Goal: Task Accomplishment & Management: Manage account settings

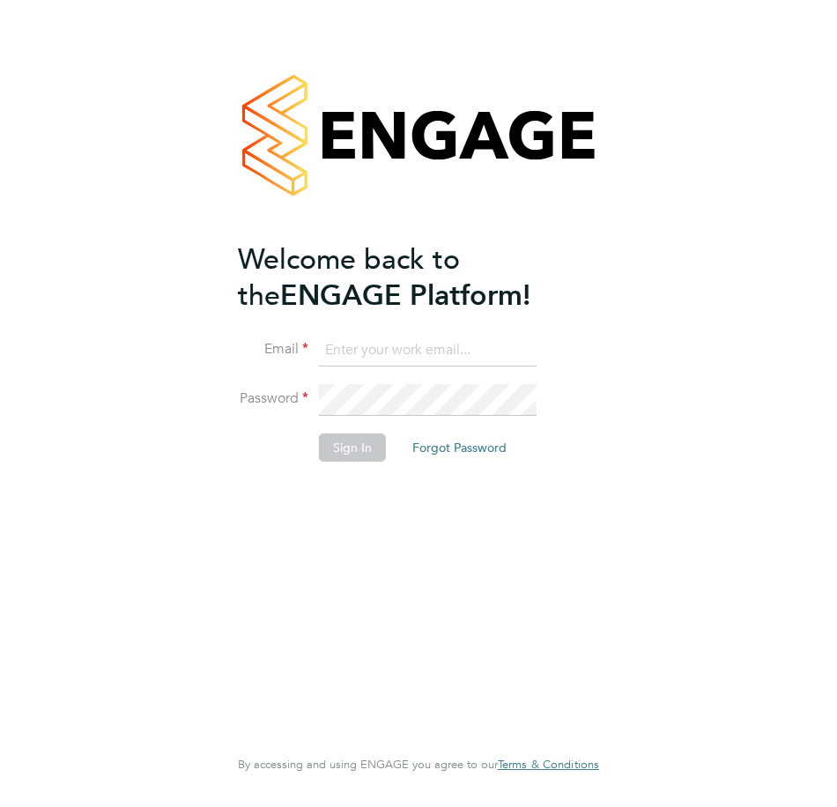
click at [405, 350] on input at bounding box center [428, 351] width 218 height 32
type input "[EMAIL_ADDRESS][DOMAIN_NAME]"
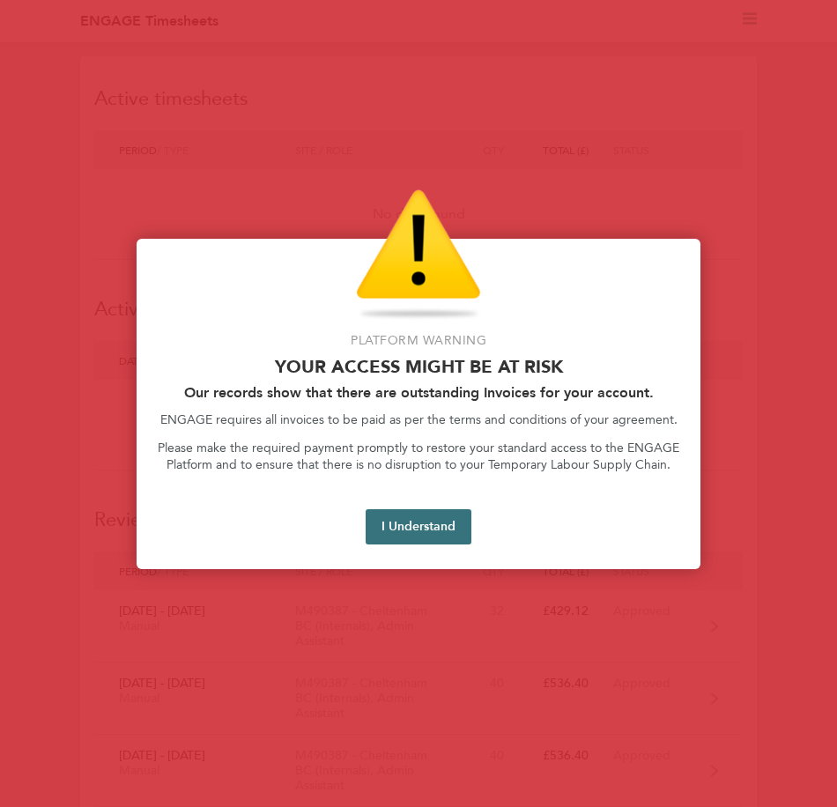
click at [414, 522] on button "I Understand" at bounding box center [419, 526] width 106 height 35
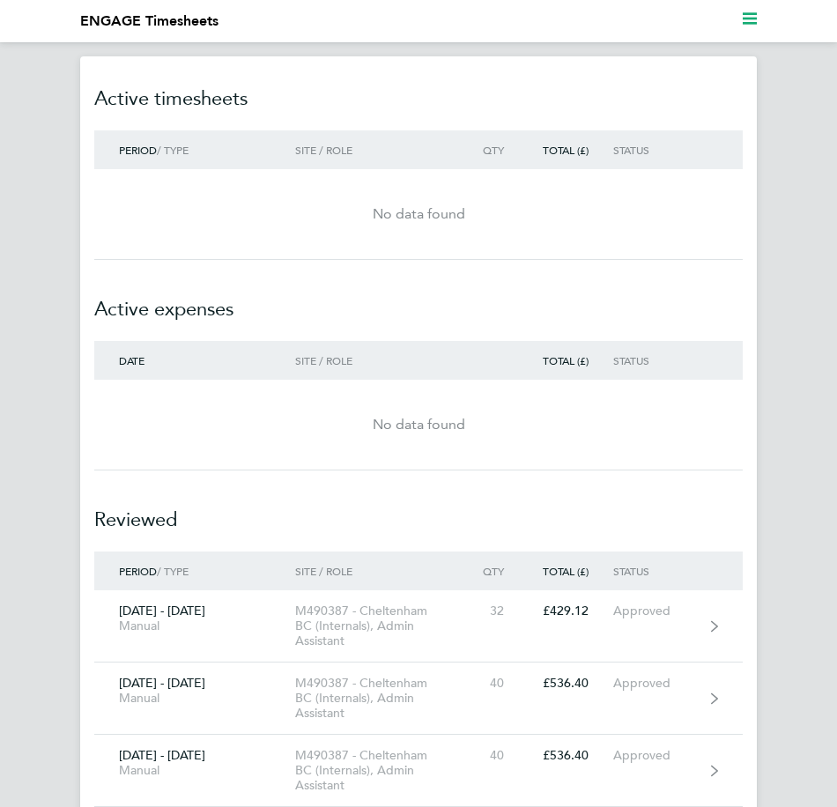
click at [509, 226] on div "No data found" at bounding box center [418, 213] width 649 height 63
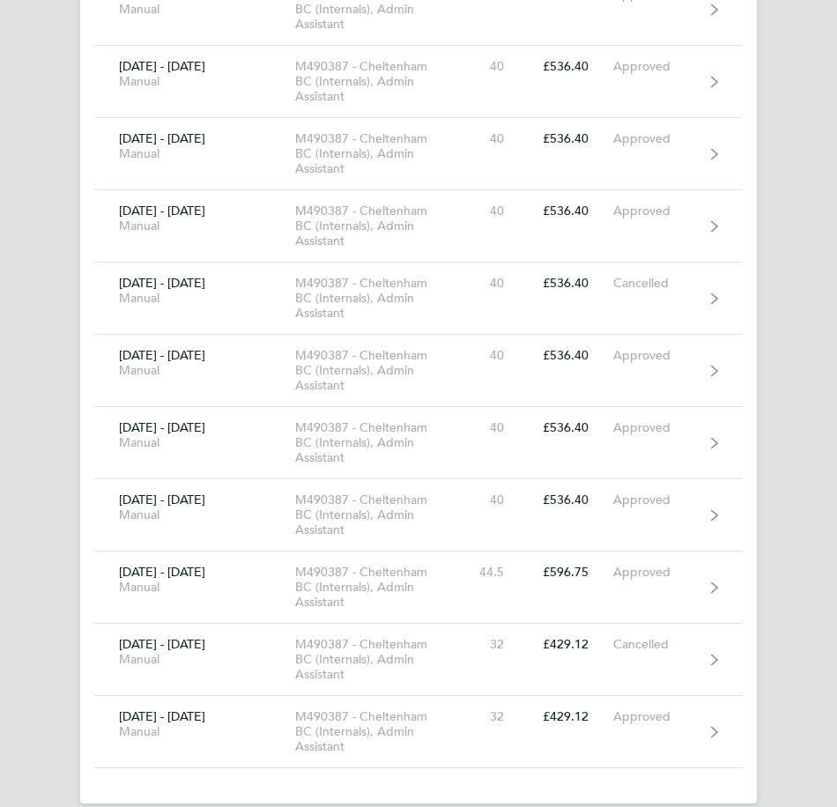
scroll to position [642, 0]
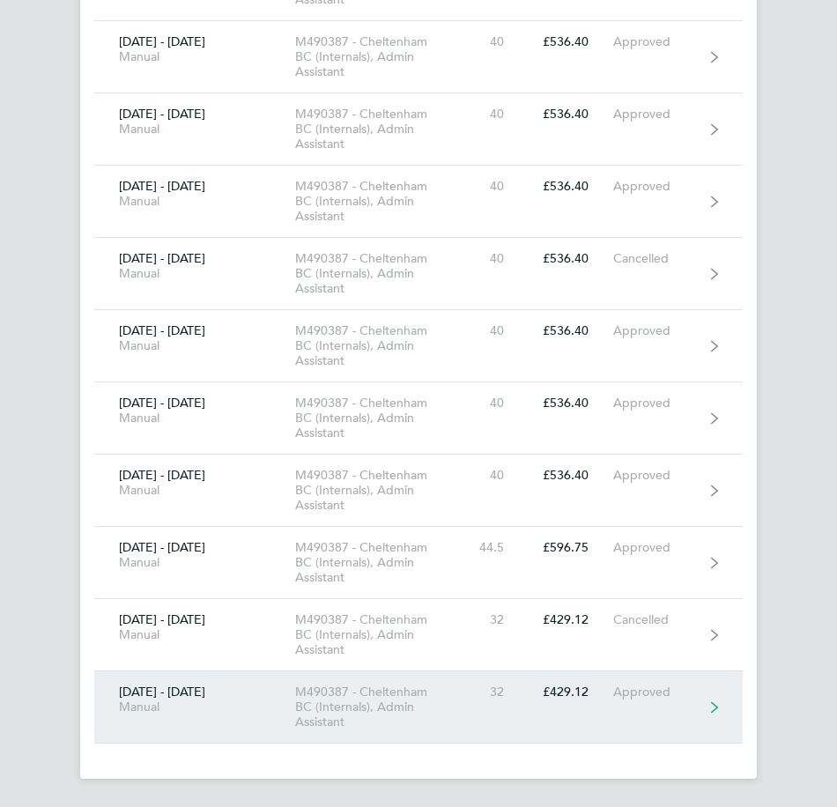
click at [510, 716] on link "28 Jun - 04 Jul 2025 Manual M490387 - Cheltenham BC (Internals), Admin Assistan…" at bounding box center [418, 708] width 649 height 72
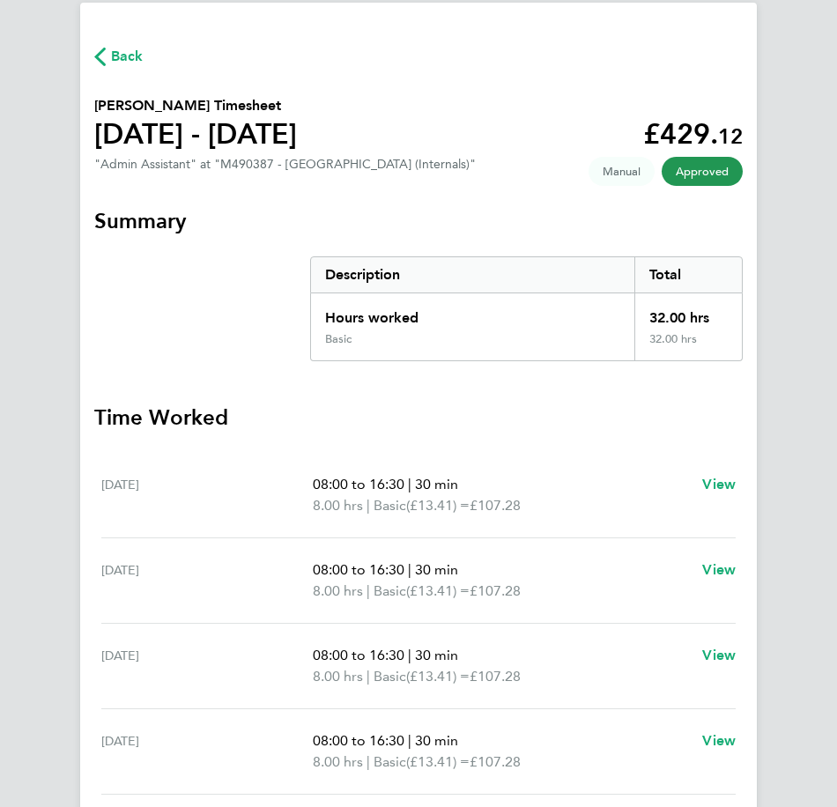
scroll to position [112, 0]
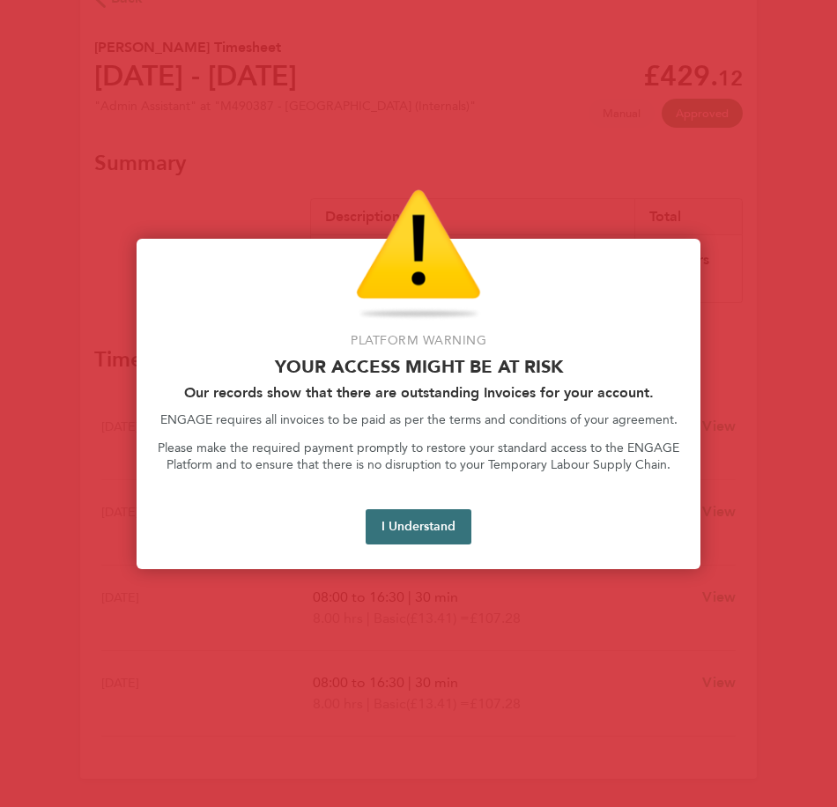
click at [419, 519] on button "I Understand" at bounding box center [419, 526] width 106 height 35
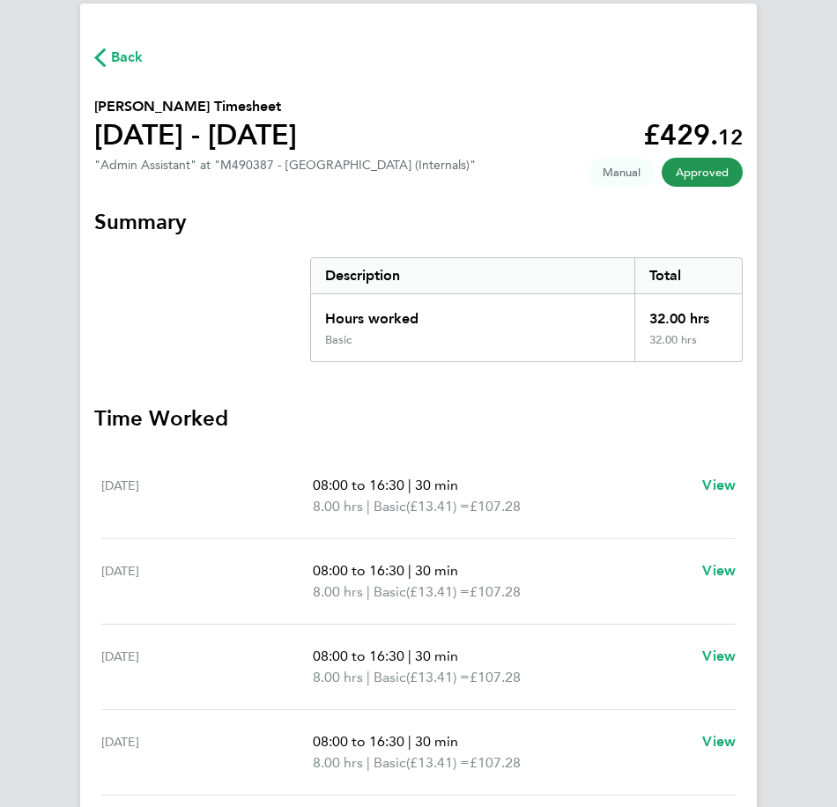
scroll to position [0, 0]
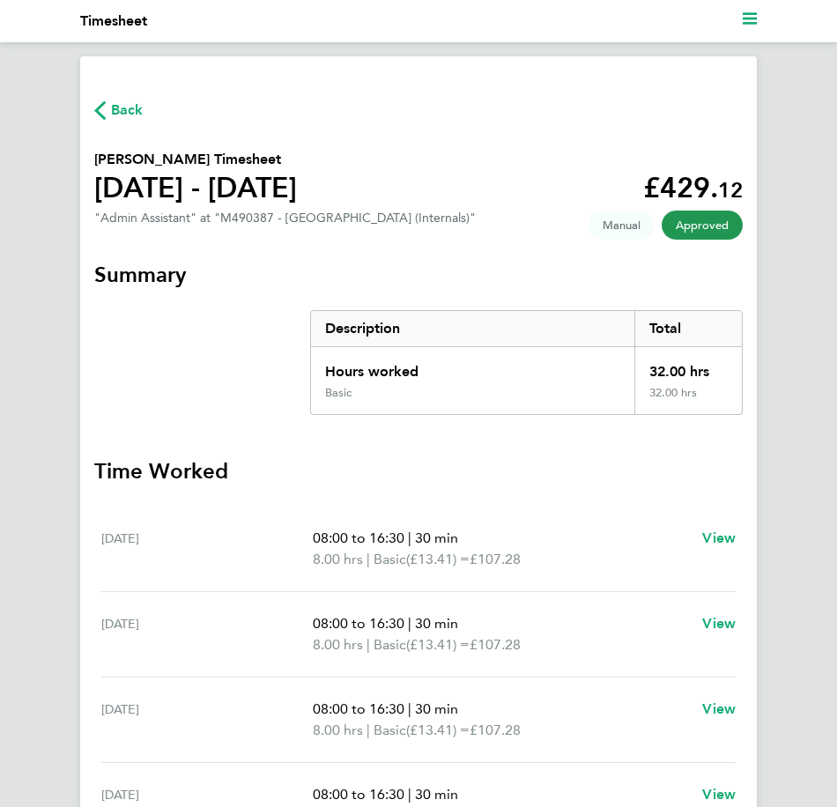
click at [746, 12] on icon "Main navigation" at bounding box center [750, 18] width 14 height 14
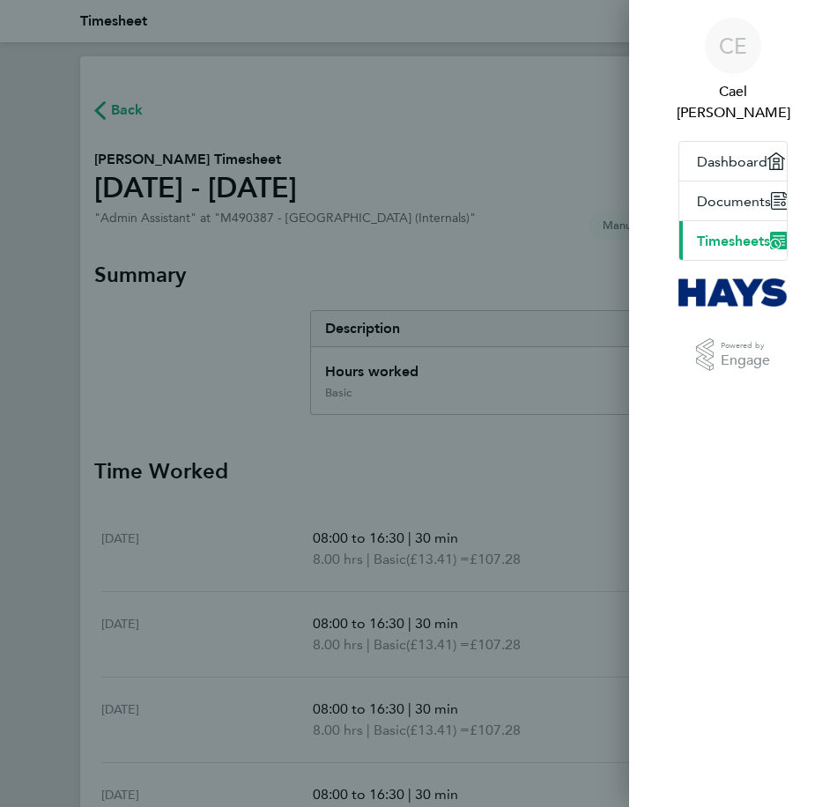
click at [549, 212] on div "CE Cael Egan Applications: Dashboard Documents Current page: Timesheets .st0{fi…" at bounding box center [418, 403] width 837 height 807
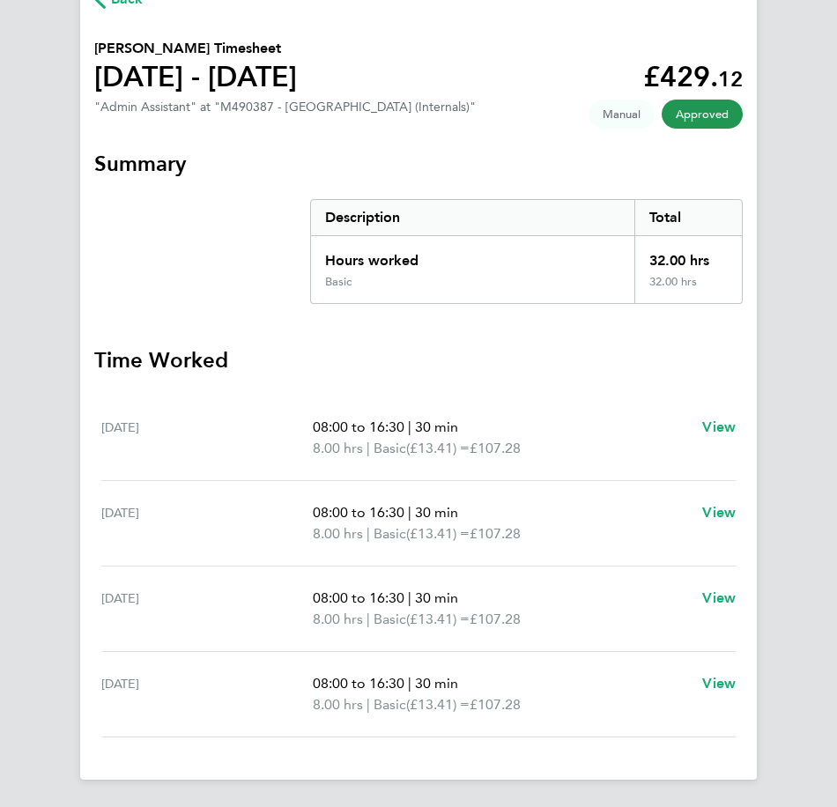
scroll to position [112, 0]
